Goal: Task Accomplishment & Management: Manage account settings

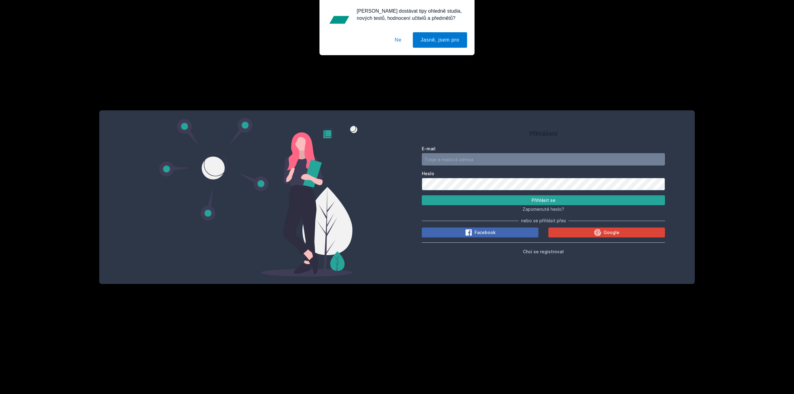
click at [465, 157] on input "E-mail" at bounding box center [543, 159] width 243 height 12
type input "[PERSON_NAME][EMAIL_ADDRESS][DOMAIN_NAME]"
click at [397, 37] on button "Ne" at bounding box center [398, 40] width 22 height 16
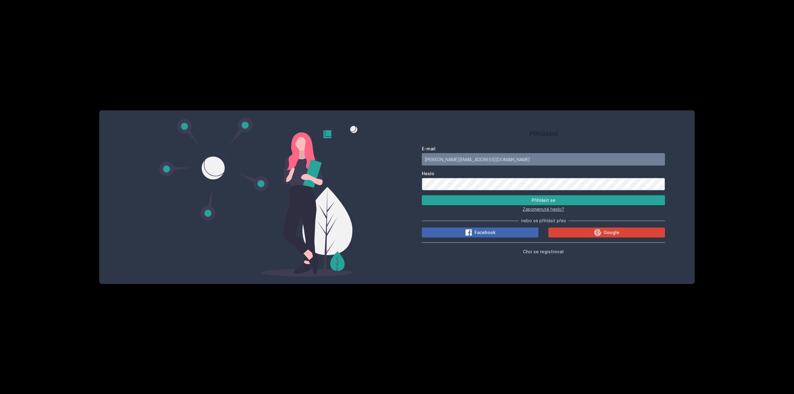
click at [547, 209] on span "Zapomenuté heslo?" at bounding box center [543, 208] width 42 height 5
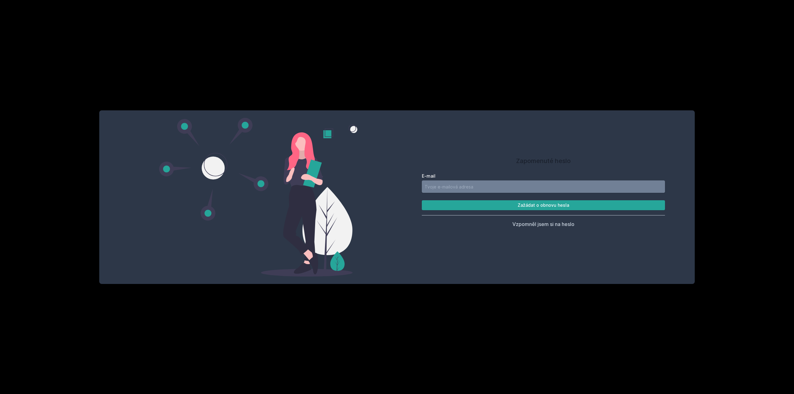
click at [457, 188] on input "E-mail" at bounding box center [543, 186] width 243 height 12
type input "[PERSON_NAME][EMAIL_ADDRESS][DOMAIN_NAME]"
click at [476, 203] on button "Zažádat o obnovu hesla" at bounding box center [543, 205] width 243 height 10
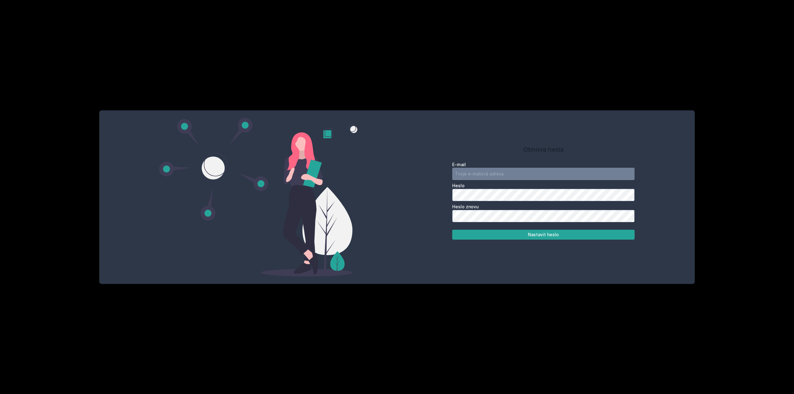
click at [495, 170] on input "email" at bounding box center [543, 174] width 182 height 12
type input "[PERSON_NAME][EMAIL_ADDRESS][DOMAIN_NAME]"
click at [554, 237] on button "Nastavit heslo" at bounding box center [543, 235] width 182 height 10
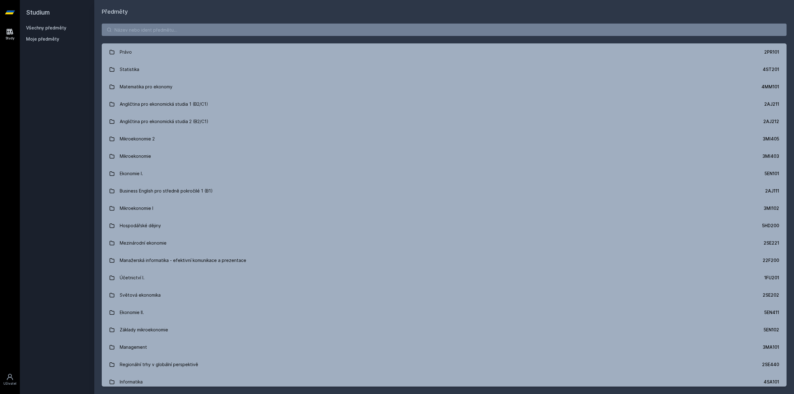
click at [49, 89] on div "Studium Všechny předměty Moje předměty" at bounding box center [57, 197] width 74 height 394
click at [44, 63] on div "Studium Všechny předměty Moje předměty" at bounding box center [57, 197] width 74 height 394
click at [10, 11] on icon at bounding box center [10, 13] width 10 height 4
click at [43, 29] on link "Všechny předměty" at bounding box center [46, 27] width 40 height 5
click at [34, 29] on link "Všechny předměty" at bounding box center [46, 27] width 40 height 5
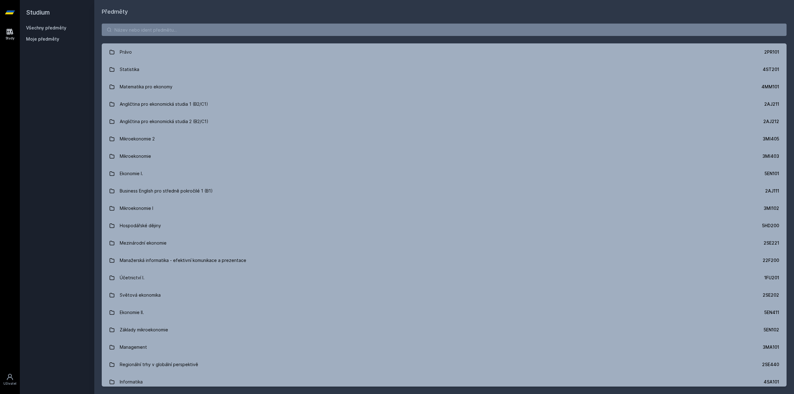
click at [48, 39] on span "Moje předměty" at bounding box center [42, 39] width 33 height 6
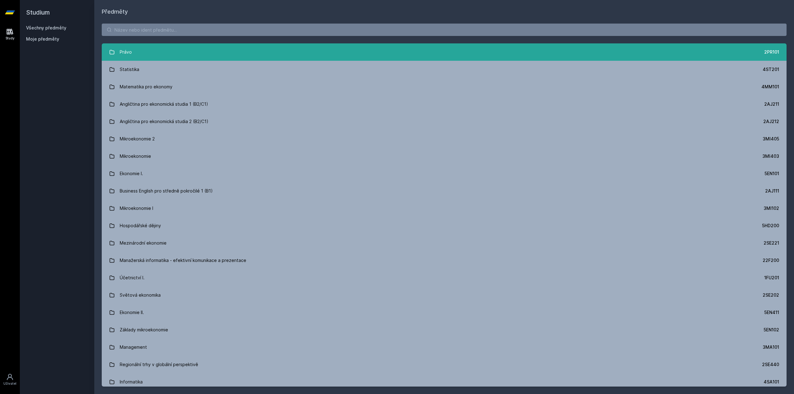
click at [423, 57] on link "Právo 2PR101" at bounding box center [444, 51] width 685 height 17
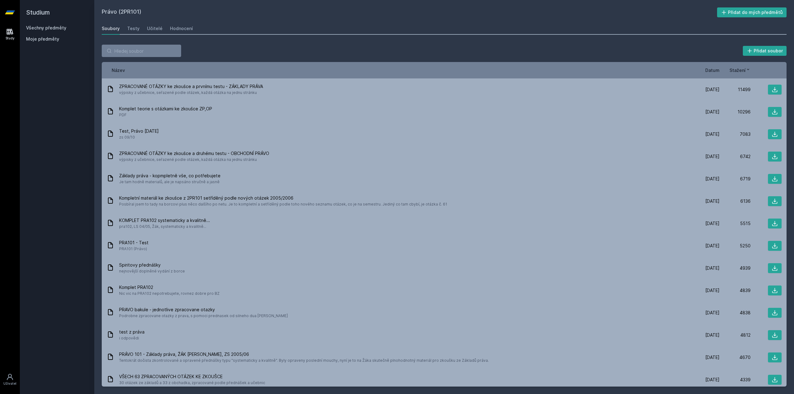
click at [38, 28] on link "Všechny předměty" at bounding box center [46, 27] width 40 height 5
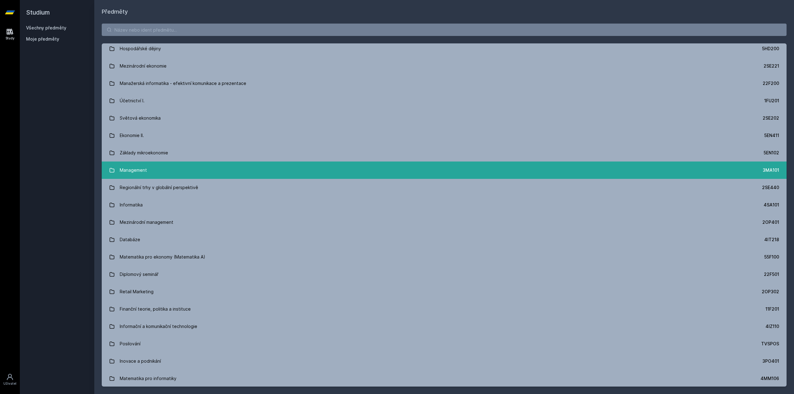
scroll to position [178, 0]
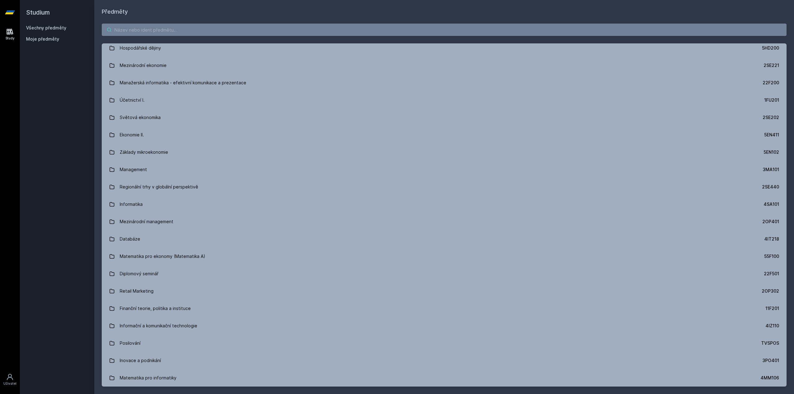
click at [198, 30] on input "search" at bounding box center [444, 30] width 685 height 12
paste input "Řešení problémů I"
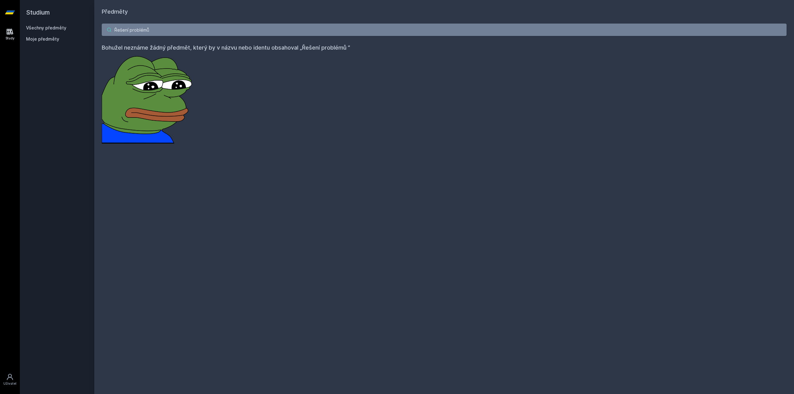
type input "Řešení problémů"
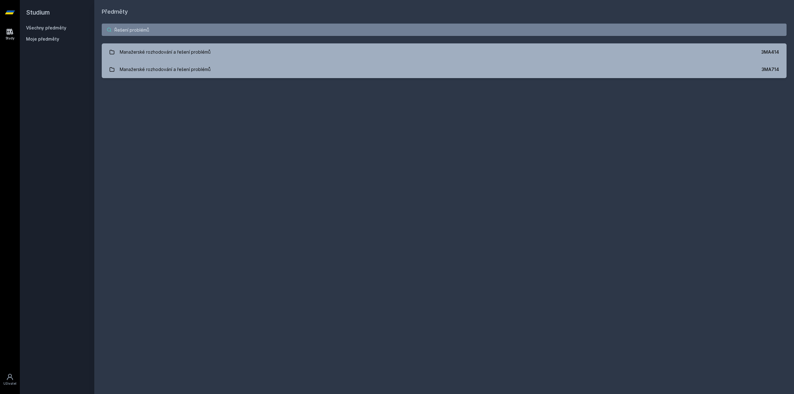
drag, startPoint x: 201, startPoint y: 34, endPoint x: 53, endPoint y: 25, distance: 148.2
click at [53, 25] on div "Studium Všechny předměty Moje předměty Předměty Řešení problémů Manažerské rozh…" at bounding box center [407, 197] width 774 height 394
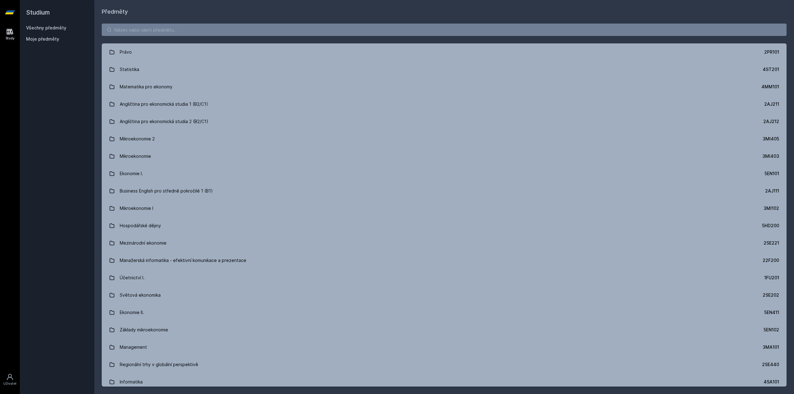
click at [201, 13] on h1 "Předměty" at bounding box center [444, 11] width 685 height 9
